Goal: Use online tool/utility: Utilize a website feature to perform a specific function

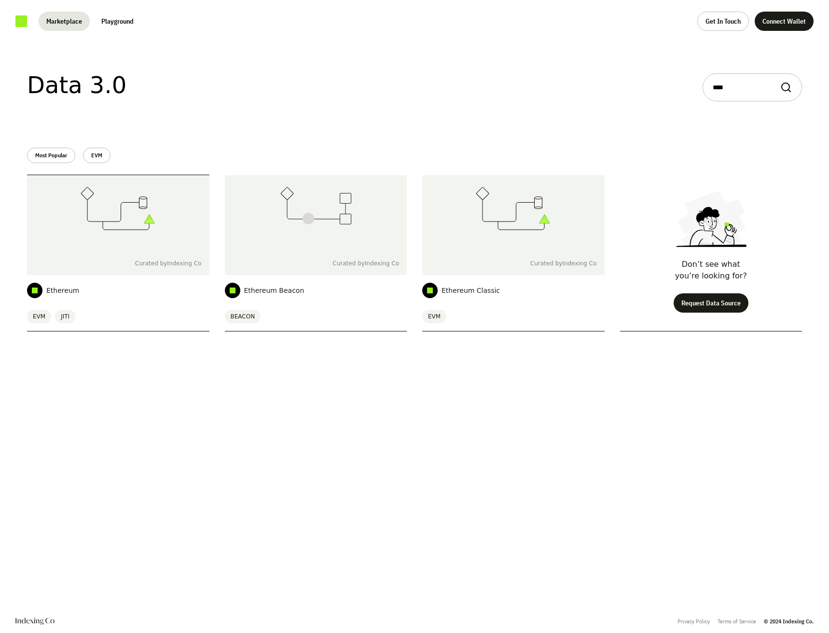
click at [136, 217] on icon at bounding box center [118, 208] width 75 height 43
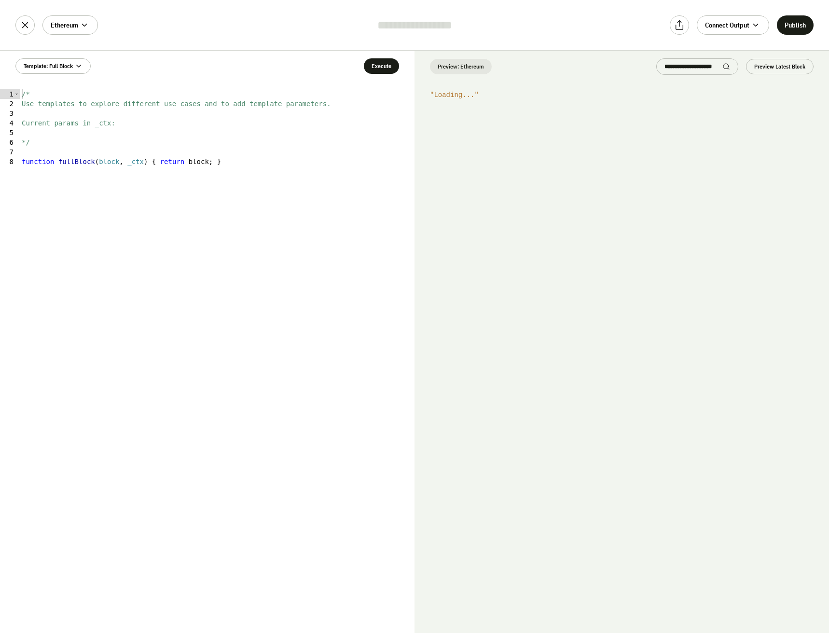
click at [170, 239] on div "/* Use templates to explore different use cases and to add template parameters.…" at bounding box center [217, 370] width 395 height 563
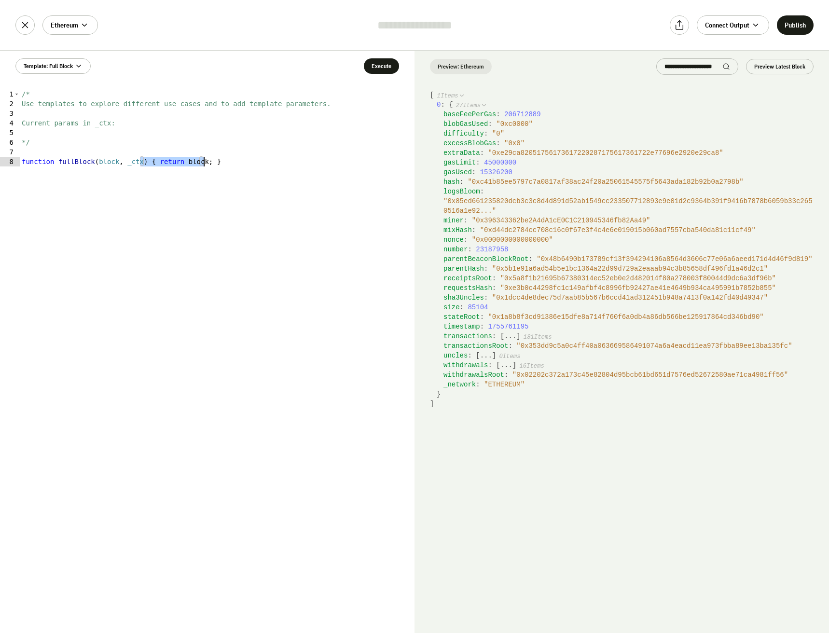
click at [202, 225] on div "/* Use templates to explore different use cases and to add template parameters.…" at bounding box center [217, 361] width 395 height 544
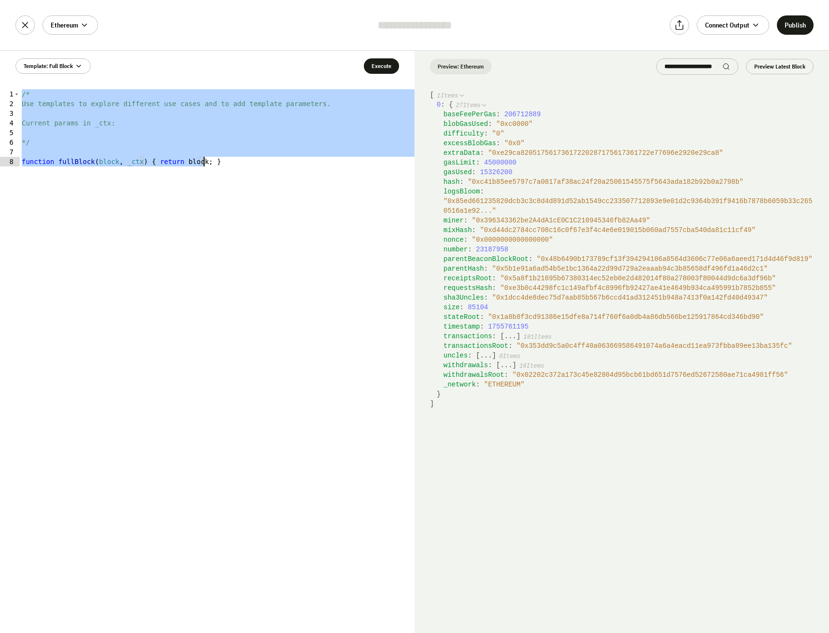
paste textarea
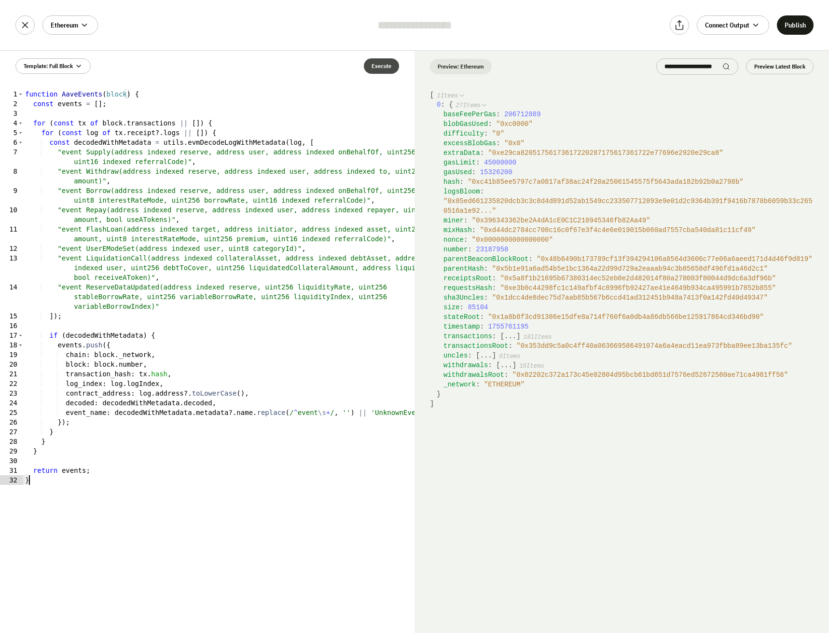
click at [385, 66] on button "Execute" at bounding box center [381, 65] width 35 height 15
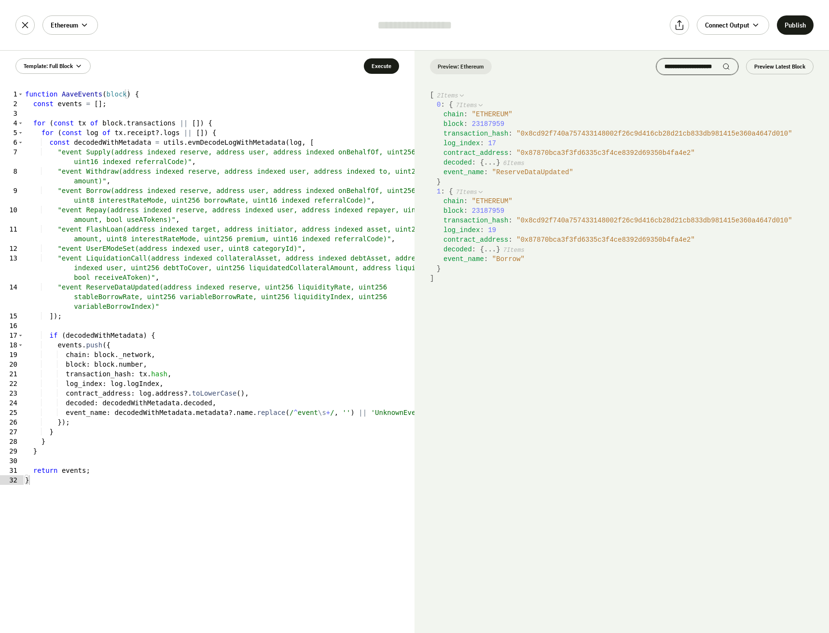
click at [684, 62] on div at bounding box center [697, 66] width 82 height 16
click at [689, 66] on input "search" at bounding box center [694, 67] width 58 height 8
click at [486, 162] on button "..." at bounding box center [490, 163] width 12 height 10
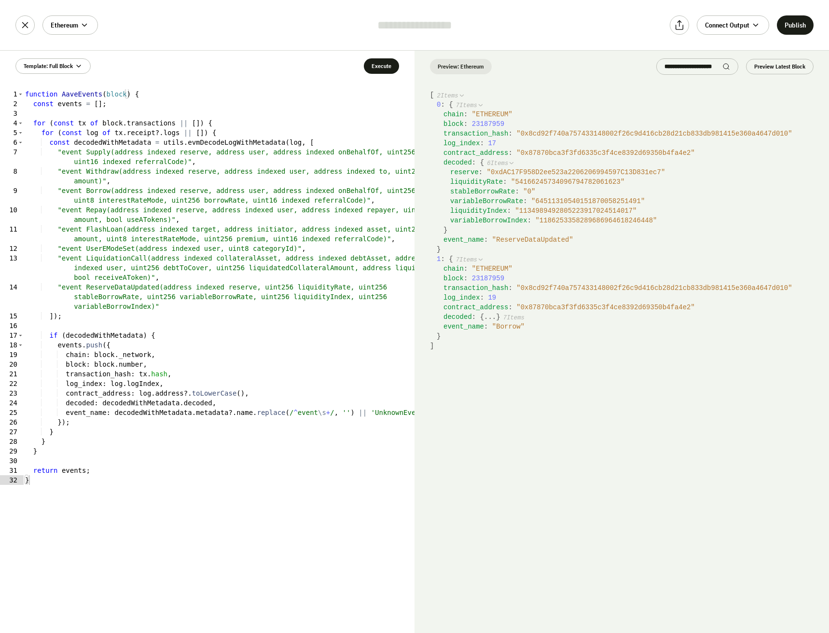
click at [485, 315] on button "..." at bounding box center [490, 317] width 12 height 10
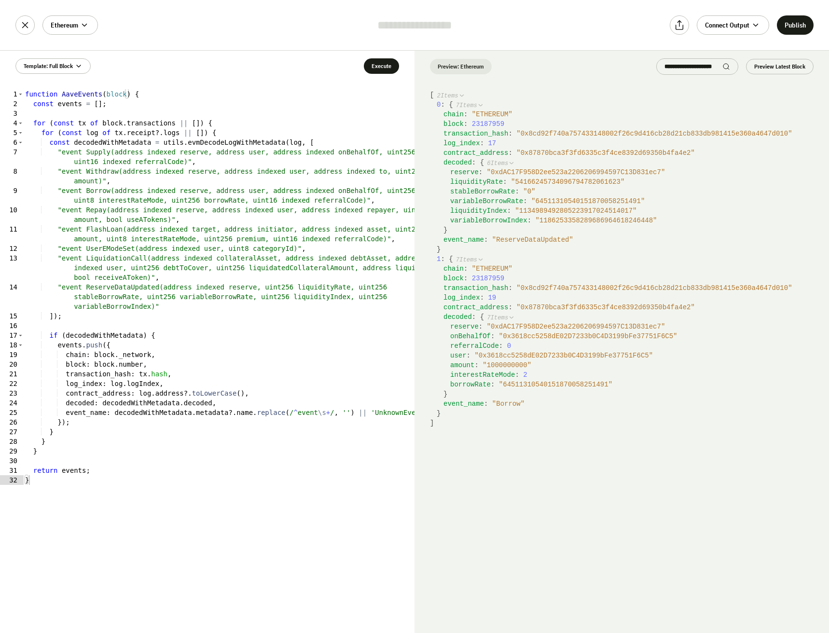
click at [485, 125] on span "23187959" at bounding box center [488, 124] width 32 height 8
click at [542, 239] on span "" ReserveDataUpdated "" at bounding box center [532, 240] width 81 height 8
click at [509, 403] on span "" Borrow "" at bounding box center [508, 404] width 32 height 8
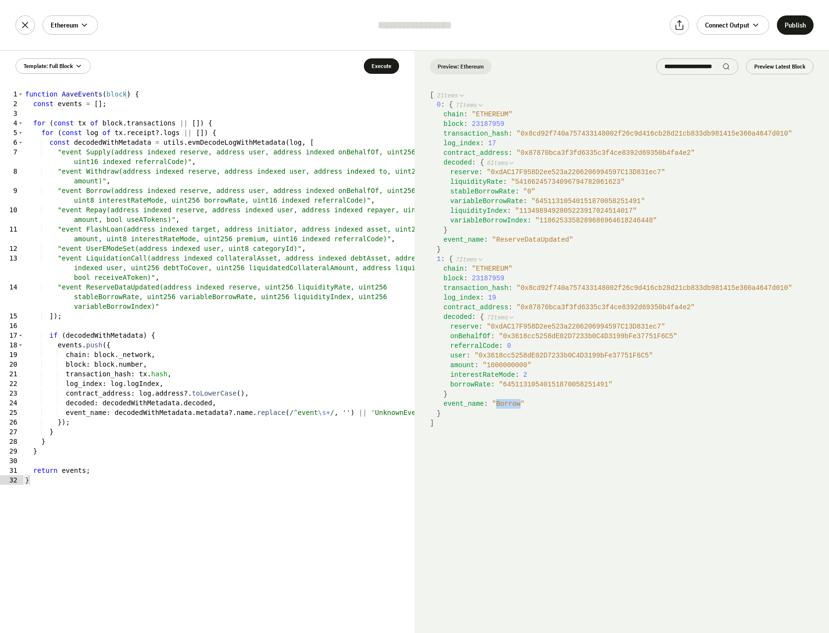
click at [509, 403] on span "" Borrow "" at bounding box center [508, 404] width 32 height 8
click at [558, 412] on div "1 : { 7 Items chain : " ETHEREUM " block : 23187959 transaction_hash : " 0x8cd9…" at bounding box center [625, 336] width 377 height 164
click at [115, 384] on div "function AaveEvents ( block ) { const events = [ ] ; for ( const tx of block . …" at bounding box center [218, 370] width 391 height 563
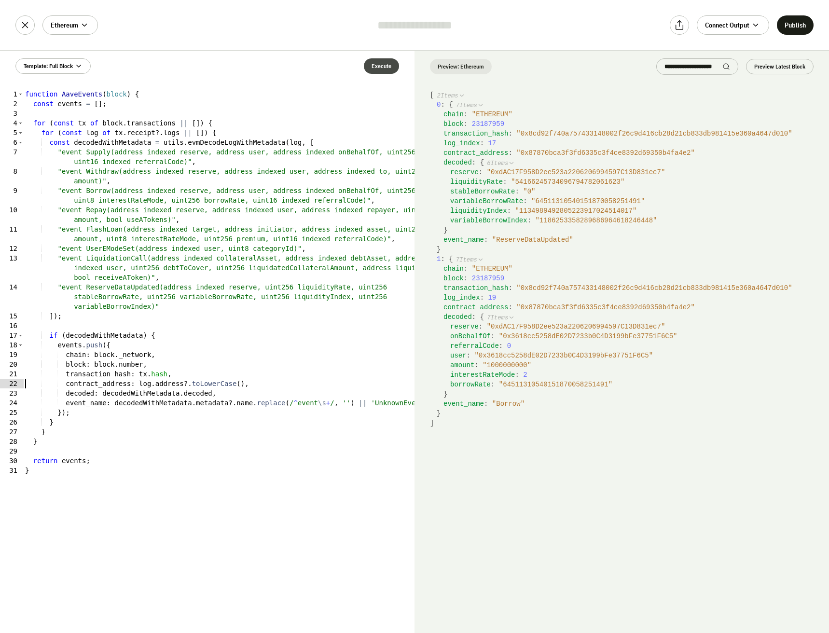
click at [387, 67] on button "Execute" at bounding box center [381, 65] width 35 height 15
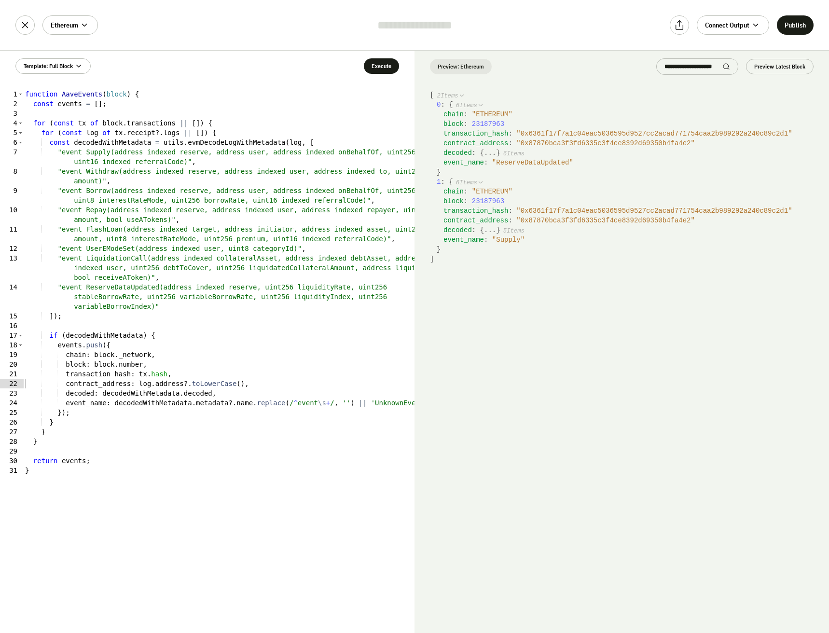
click at [488, 155] on button "..." at bounding box center [490, 153] width 12 height 10
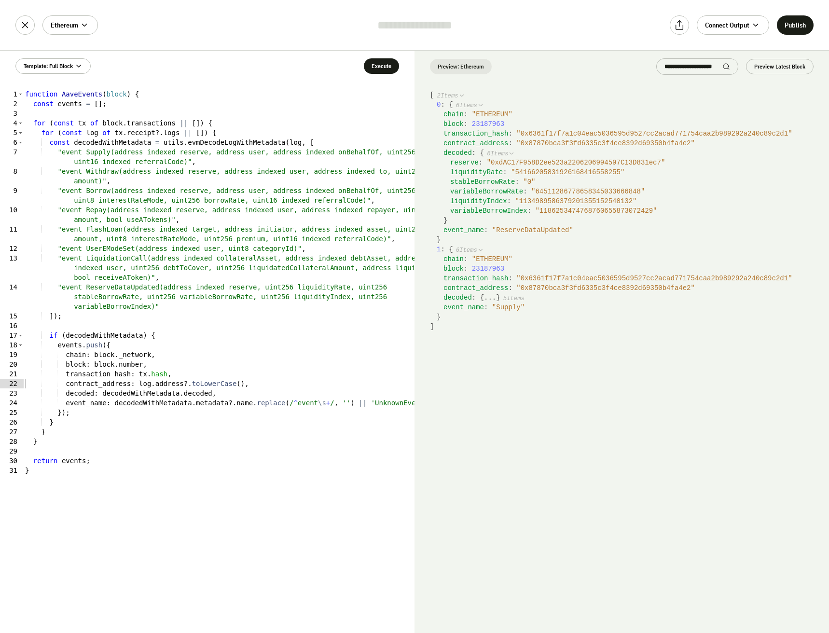
click at [88, 394] on div "function AaveEvents ( block ) { const events = [ ] ; for ( const tx of block . …" at bounding box center [218, 370] width 391 height 563
click at [80, 357] on div "function AaveEvents ( block ) { const events = [ ] ; for ( const tx of block . …" at bounding box center [218, 370] width 391 height 563
click at [382, 68] on button "Execute" at bounding box center [381, 65] width 35 height 15
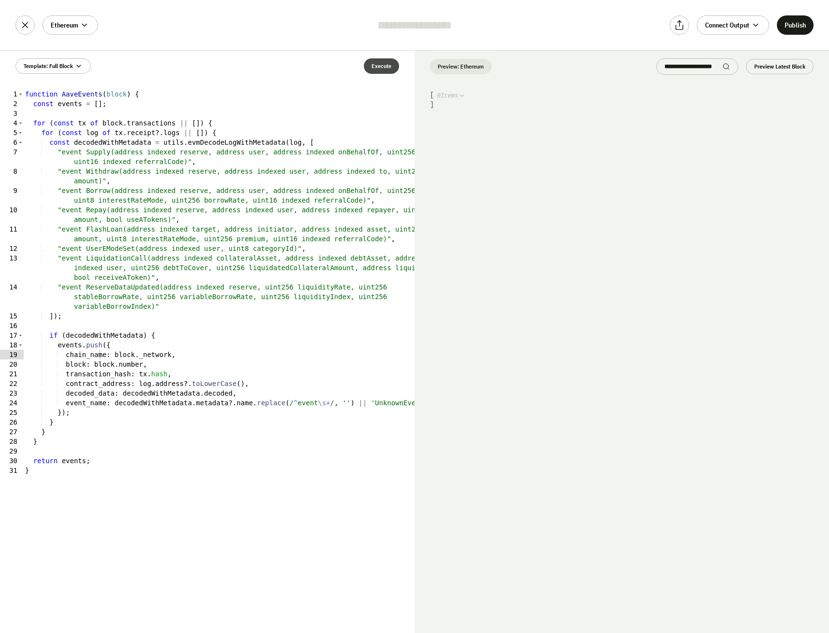
click at [390, 68] on button "Execute" at bounding box center [381, 65] width 35 height 15
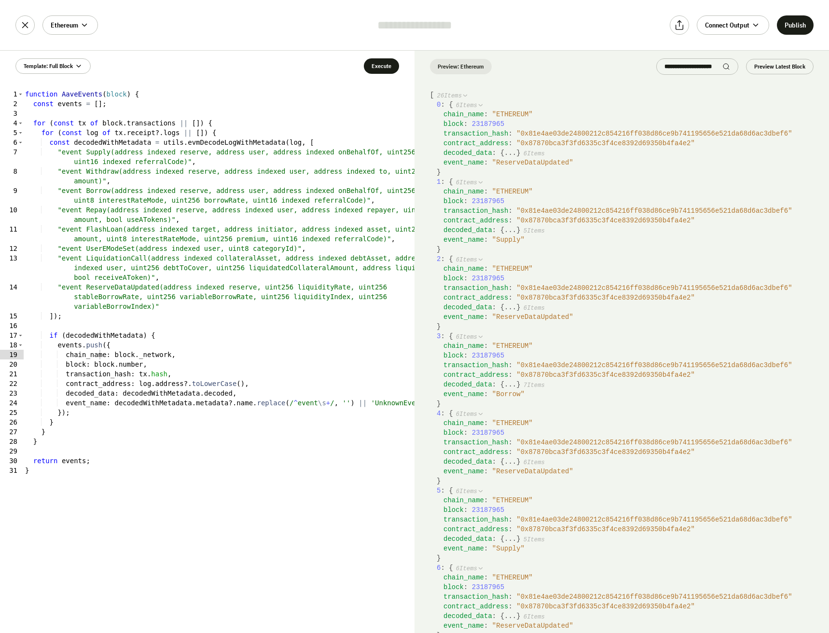
click at [505, 154] on button "..." at bounding box center [510, 153] width 12 height 10
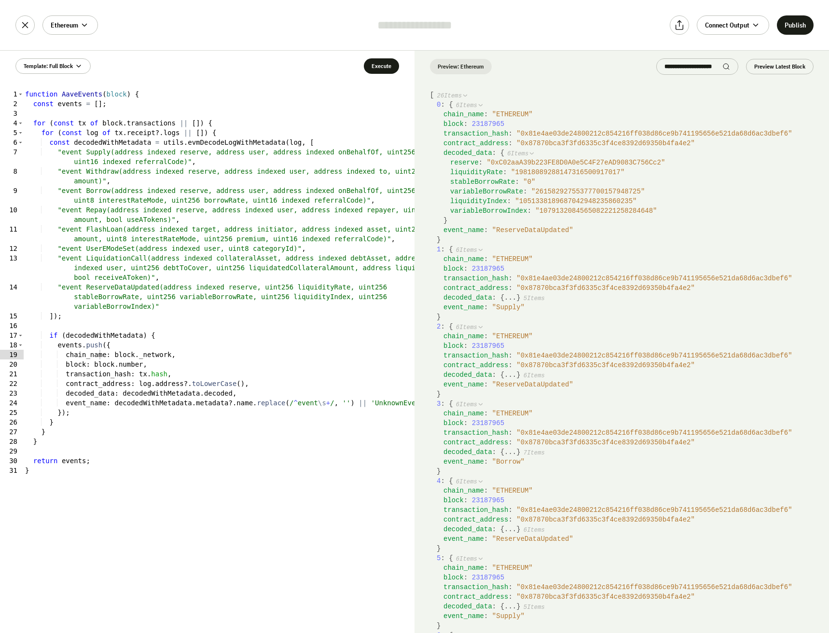
click at [468, 149] on span "decoded_data" at bounding box center [468, 153] width 49 height 8
click at [462, 113] on span "chain_name" at bounding box center [464, 115] width 41 height 8
drag, startPoint x: 234, startPoint y: 174, endPoint x: 260, endPoint y: 158, distance: 29.9
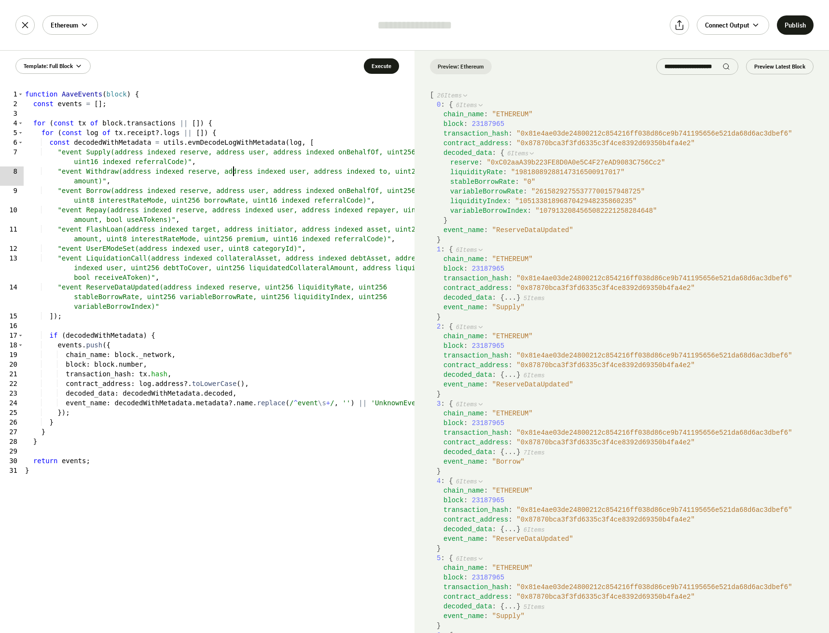
click at [236, 173] on div "function AaveEvents ( block ) { const events = [ ] ; for ( const tx of block . …" at bounding box center [218, 370] width 391 height 563
click at [56, 67] on span "Template: Full Block" at bounding box center [48, 66] width 49 height 8
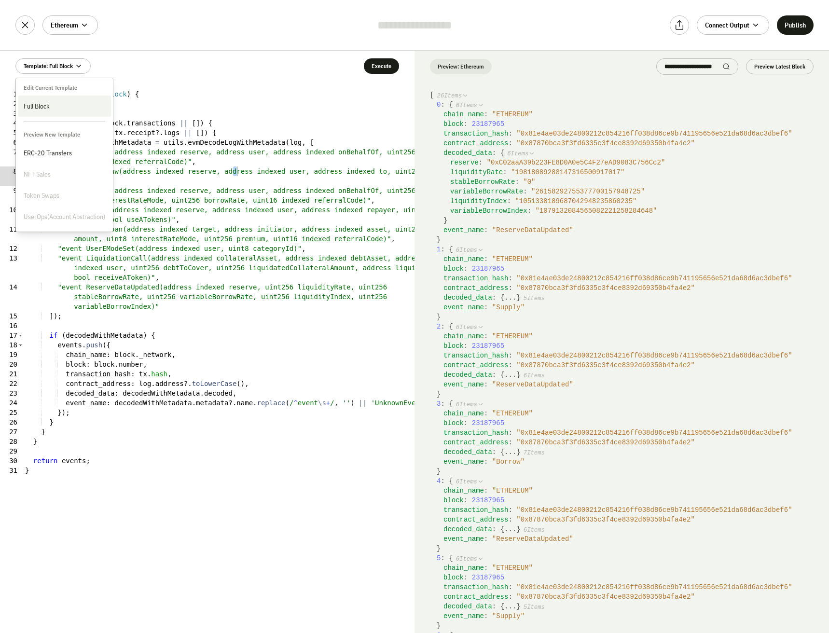
click at [54, 102] on span "Full Block" at bounding box center [65, 106] width 82 height 10
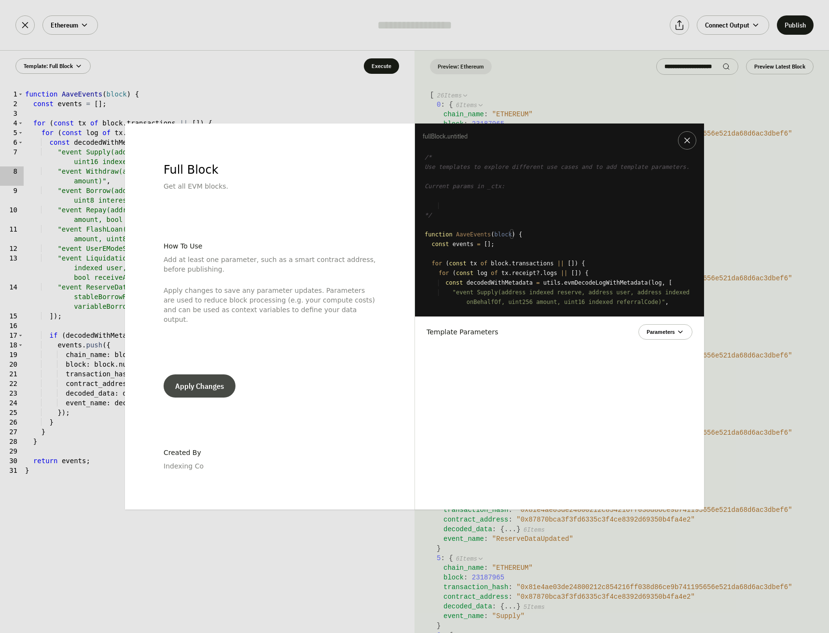
click at [207, 380] on button "Apply Changes" at bounding box center [200, 386] width 72 height 23
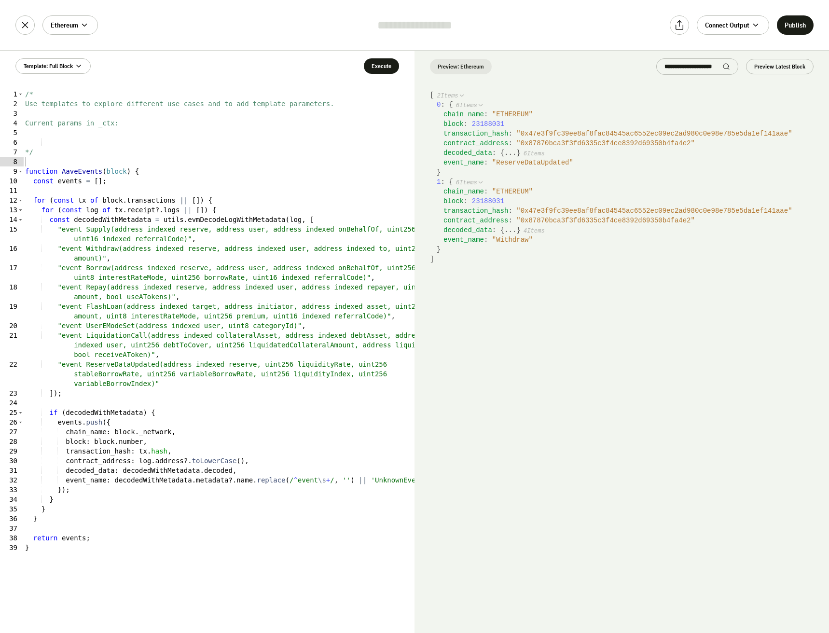
type textarea "**********"
click at [211, 170] on div "/* Use templates to explore different use cases and to add template parameters.…" at bounding box center [218, 370] width 391 height 563
click at [24, 29] on icon at bounding box center [25, 25] width 11 height 11
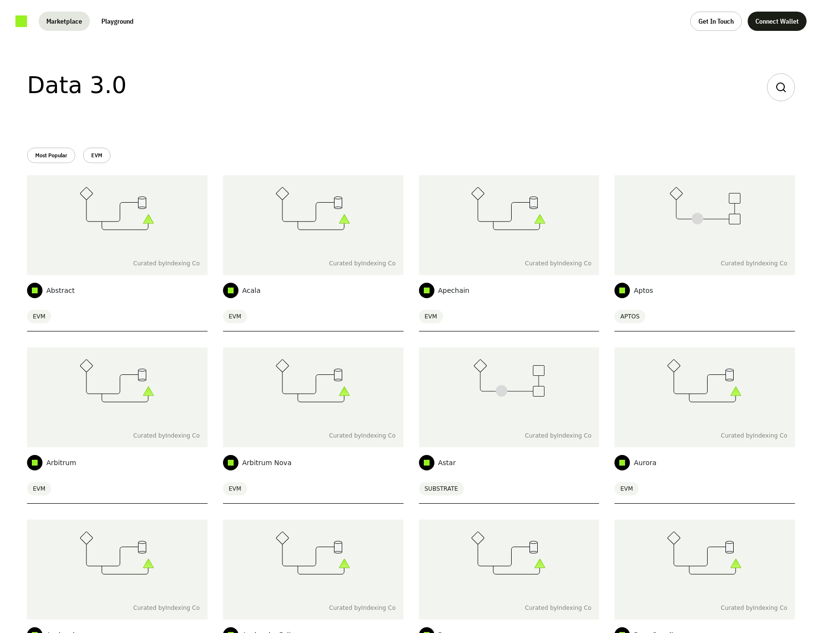
click at [794, 79] on div "Data 3.0" at bounding box center [411, 87] width 768 height 28
click at [788, 84] on div at bounding box center [781, 87] width 28 height 28
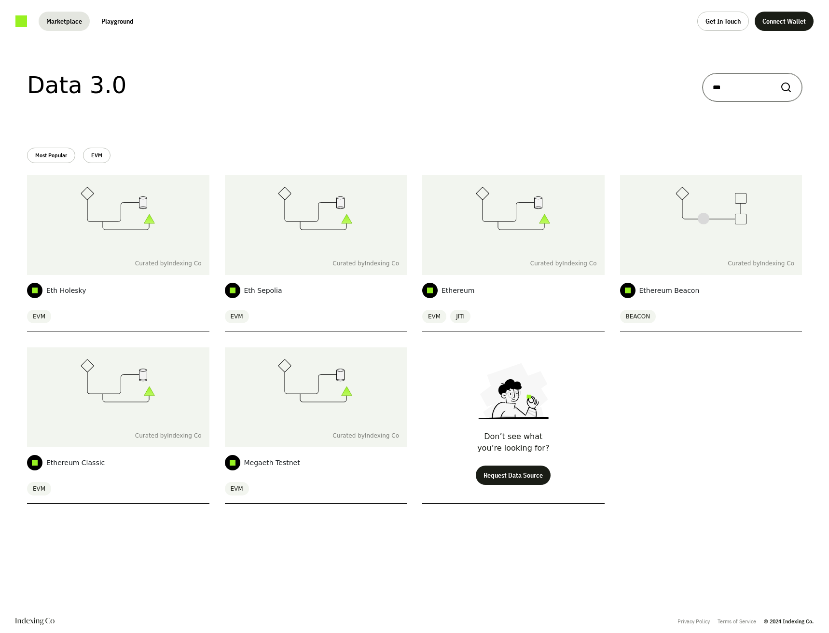
type input "***"
click at [494, 229] on icon at bounding box center [513, 208] width 75 height 43
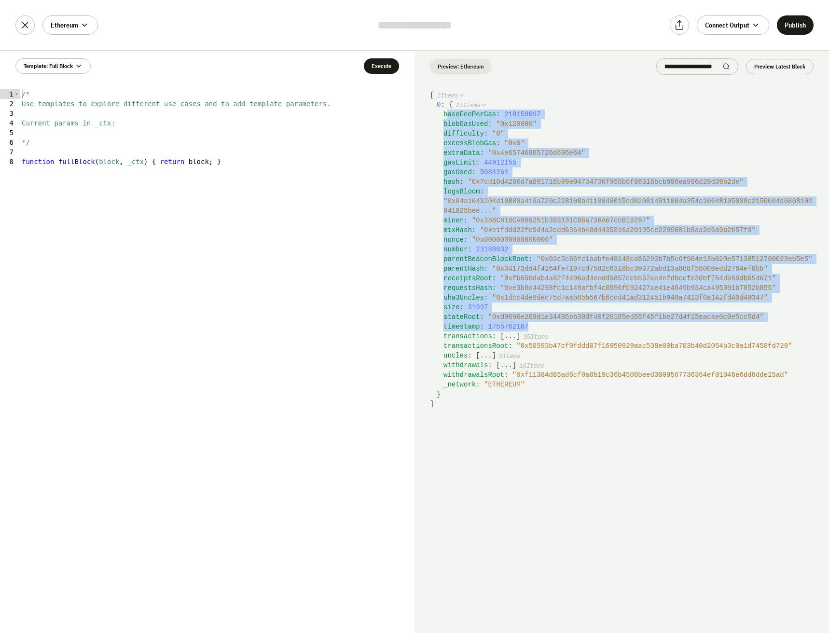
drag, startPoint x: 446, startPoint y: 111, endPoint x: 627, endPoint y: 323, distance: 278.3
click at [627, 323] on div "baseFeePerGas : 218159097 blobGasUsed : " 0x120000 " difficulty : " 0 " excessB…" at bounding box center [625, 250] width 377 height 280
click at [504, 339] on button "..." at bounding box center [510, 337] width 12 height 10
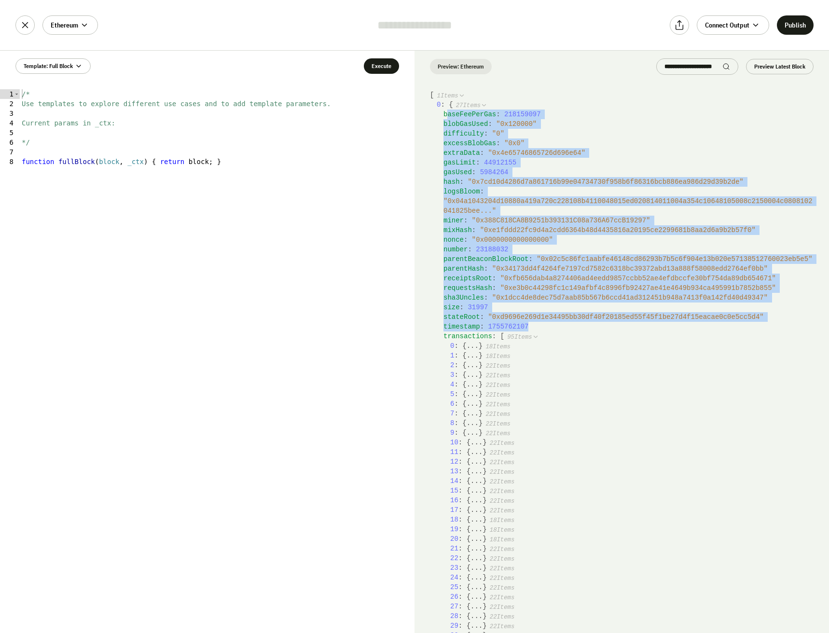
click at [474, 347] on button "..." at bounding box center [473, 346] width 12 height 10
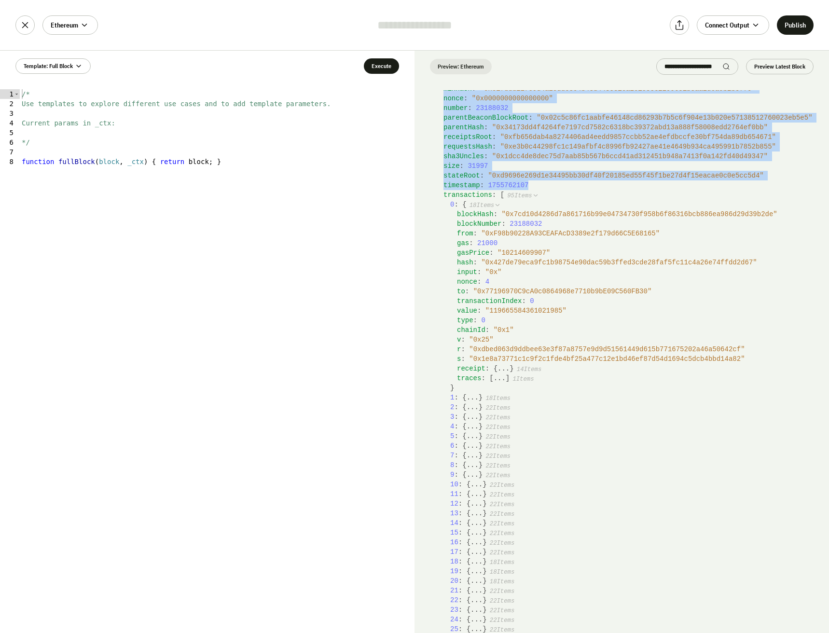
scroll to position [145, 0]
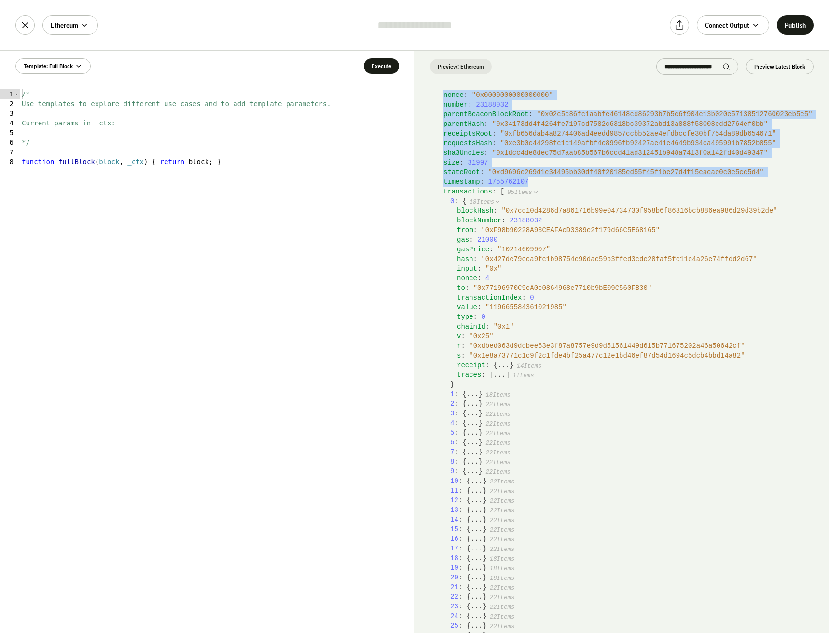
click at [498, 365] on button "..." at bounding box center [504, 366] width 12 height 10
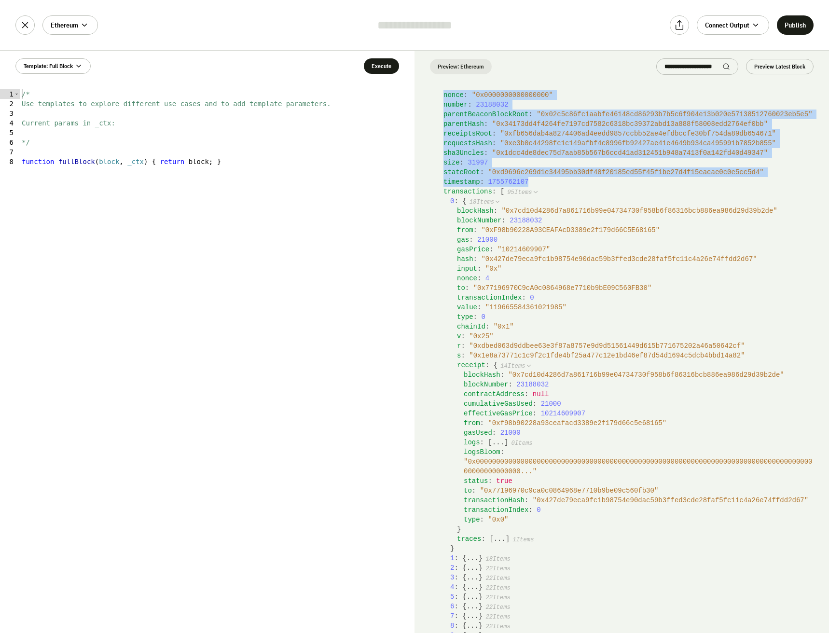
click at [494, 536] on button "..." at bounding box center [500, 539] width 12 height 10
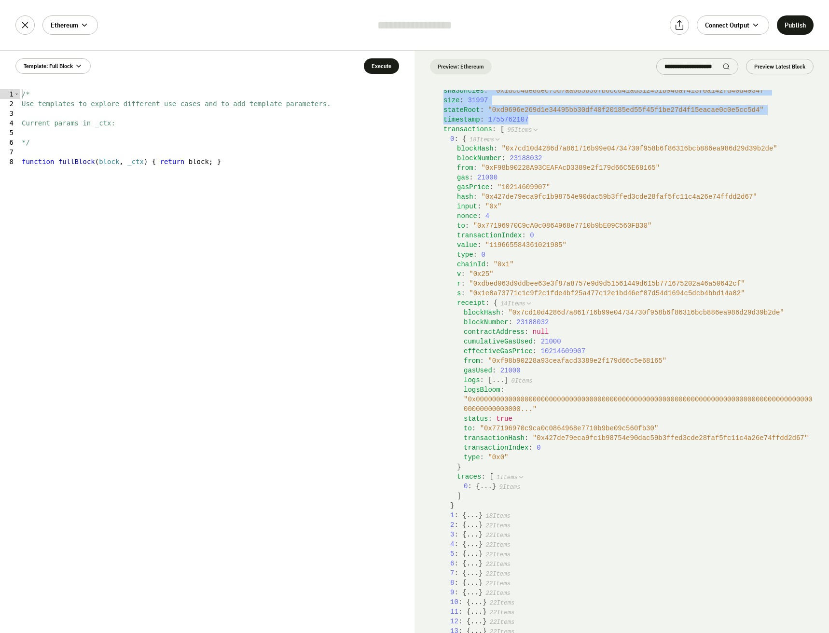
scroll to position [290, 0]
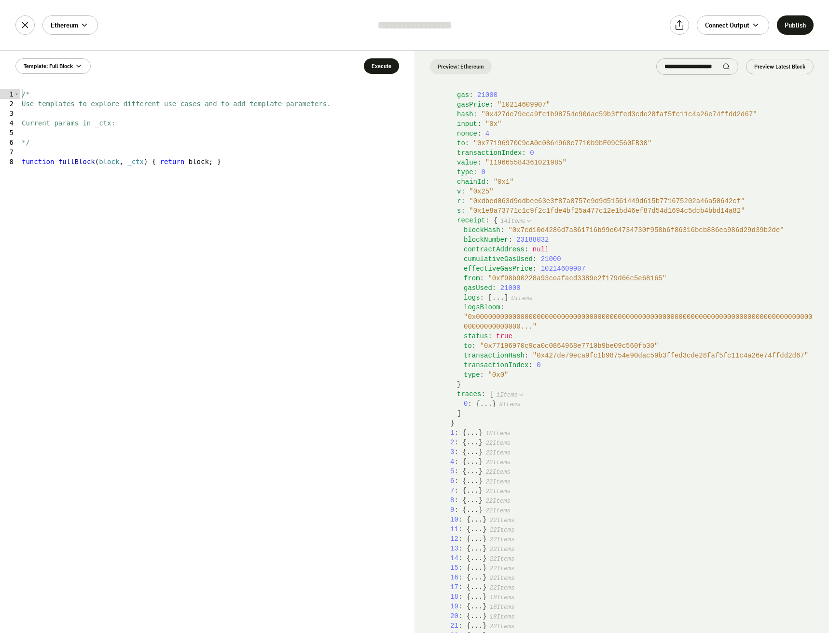
click at [483, 402] on button "..." at bounding box center [486, 404] width 12 height 10
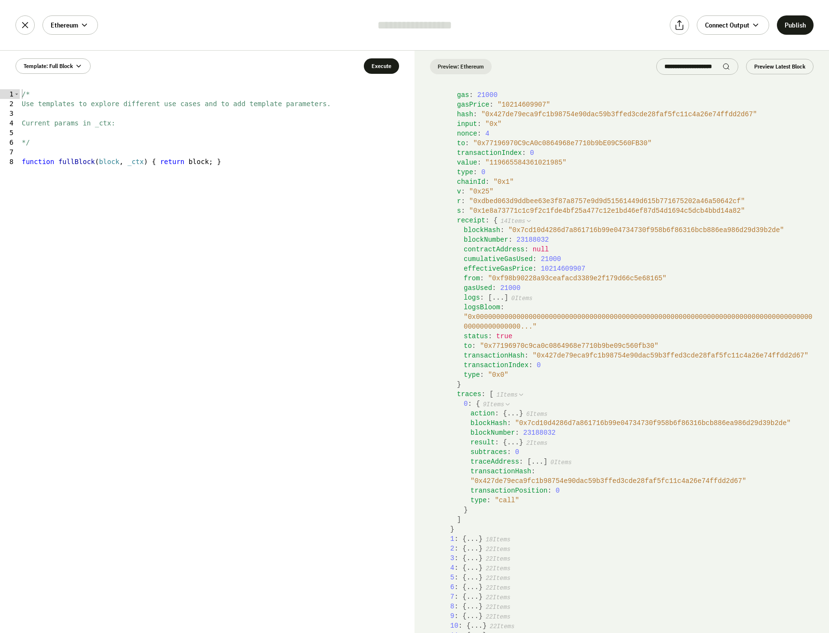
click at [514, 411] on button "..." at bounding box center [513, 414] width 12 height 10
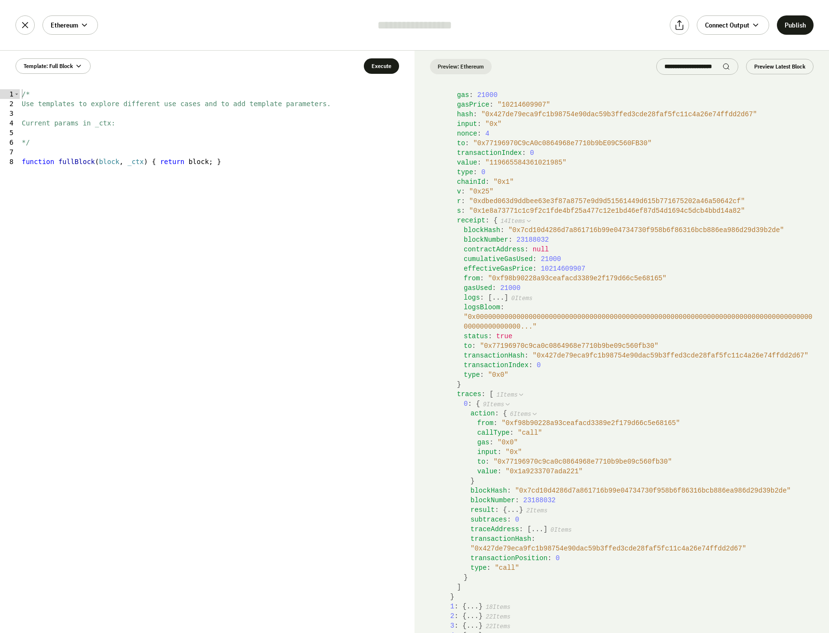
click at [513, 508] on button "..." at bounding box center [513, 510] width 12 height 10
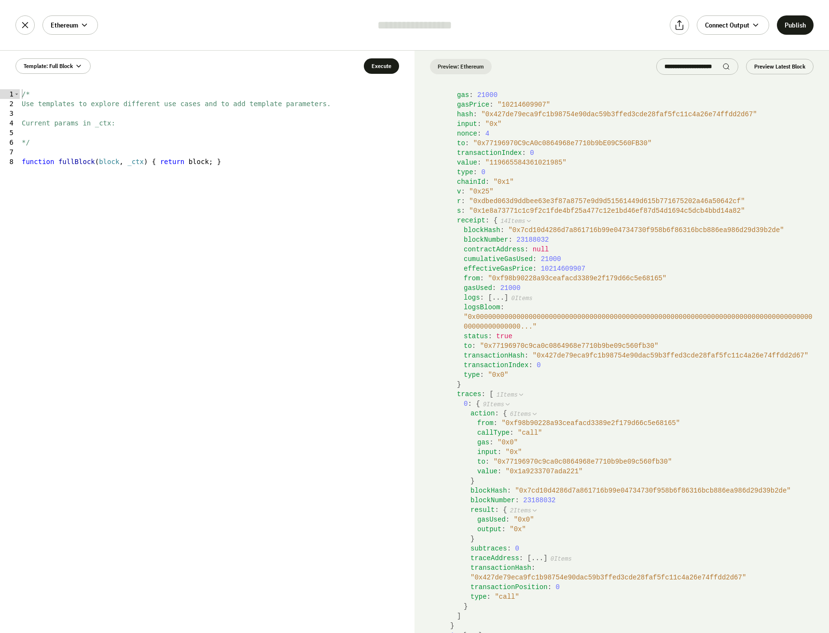
click at [535, 561] on button "..." at bounding box center [537, 559] width 12 height 10
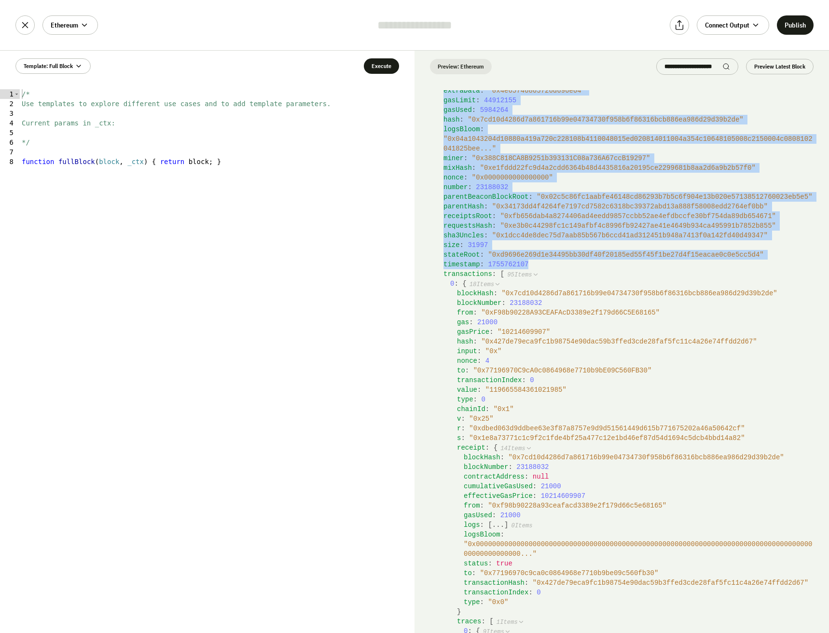
scroll to position [48, 0]
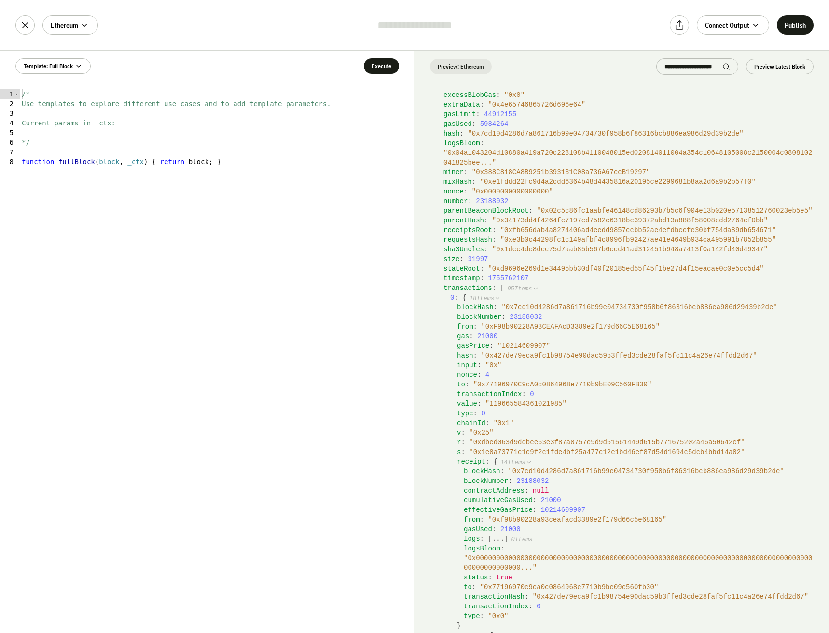
click at [509, 289] on span "95 Items" at bounding box center [519, 289] width 25 height 7
